Goal: Task Accomplishment & Management: Manage account settings

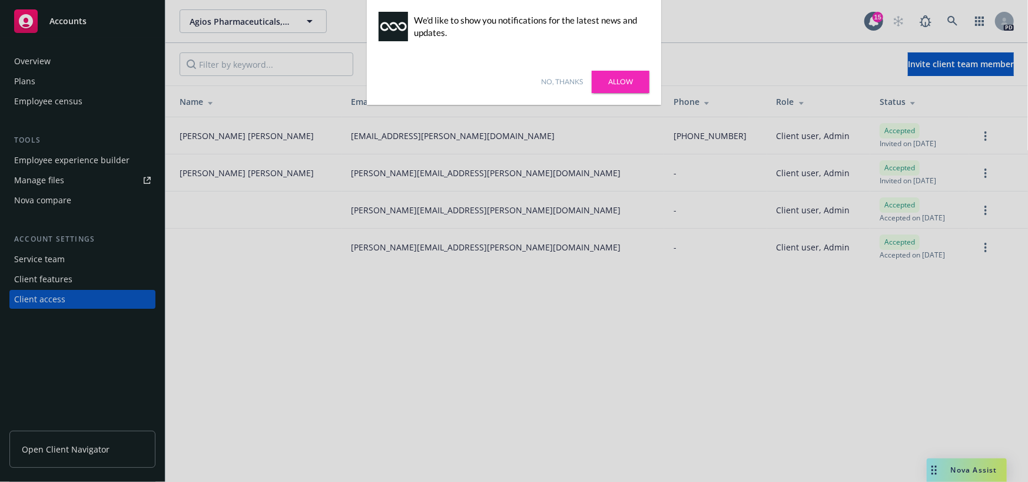
click at [621, 82] on link "Allow" at bounding box center [621, 82] width 58 height 22
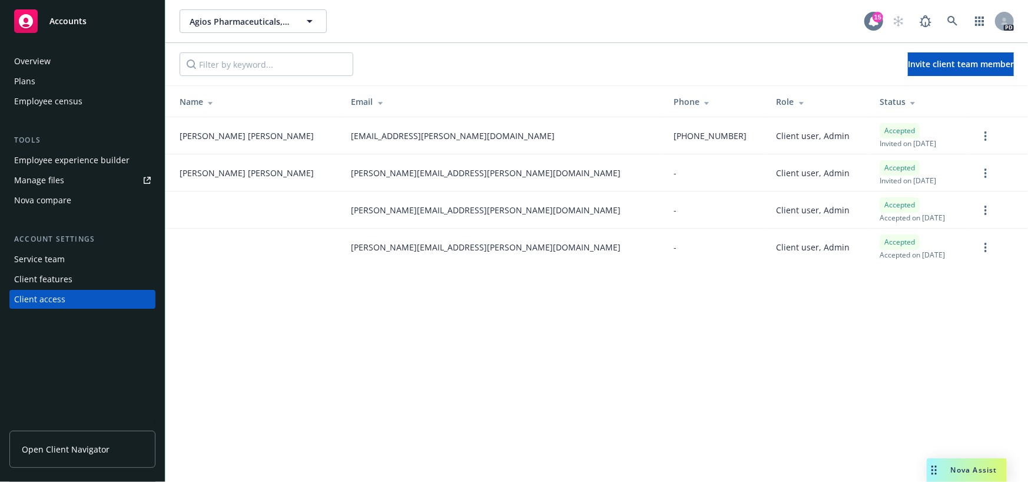
click at [874, 19] on div "15" at bounding box center [878, 17] width 11 height 11
click at [985, 133] on icon "more" at bounding box center [986, 135] width 2 height 9
click at [792, 325] on div "Agios Pharmaceuticals, Inc. Agios Pharmaceuticals, Inc. 15 PD Invite client tea…" at bounding box center [597, 241] width 863 height 482
click at [986, 133] on circle "more" at bounding box center [986, 132] width 2 height 2
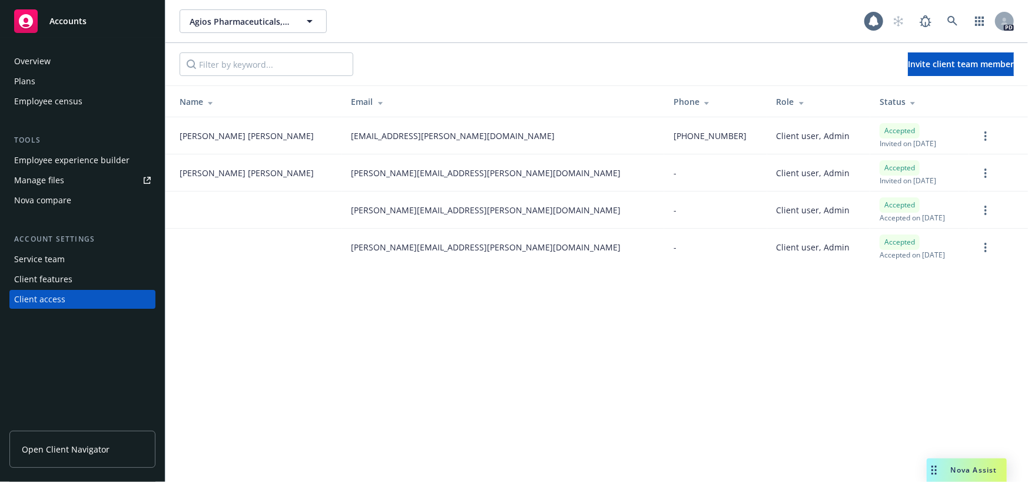
click at [700, 290] on div "Agios Pharmaceuticals, Inc. Agios Pharmaceuticals, Inc. 15 PD Invite client tea…" at bounding box center [597, 241] width 863 height 482
